Goal: Task Accomplishment & Management: Complete application form

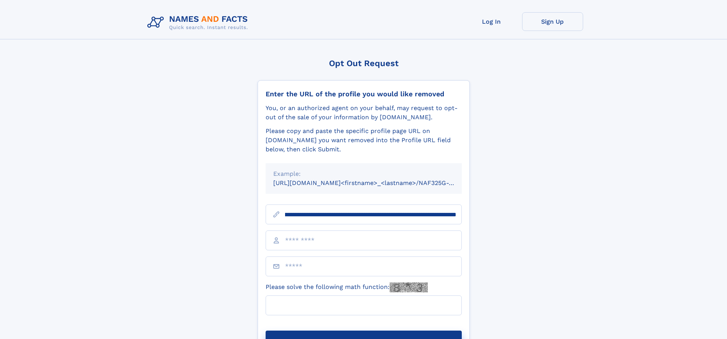
scroll to position [0, 97]
type input "**********"
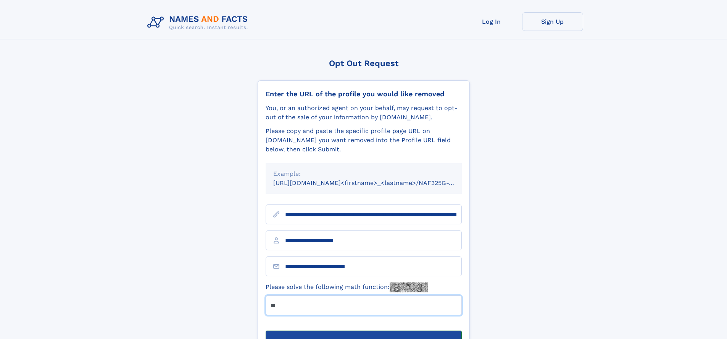
type input "**"
click at [363, 330] on button "Submit Opt Out Request" at bounding box center [364, 342] width 196 height 24
